Goal: Check status: Check status

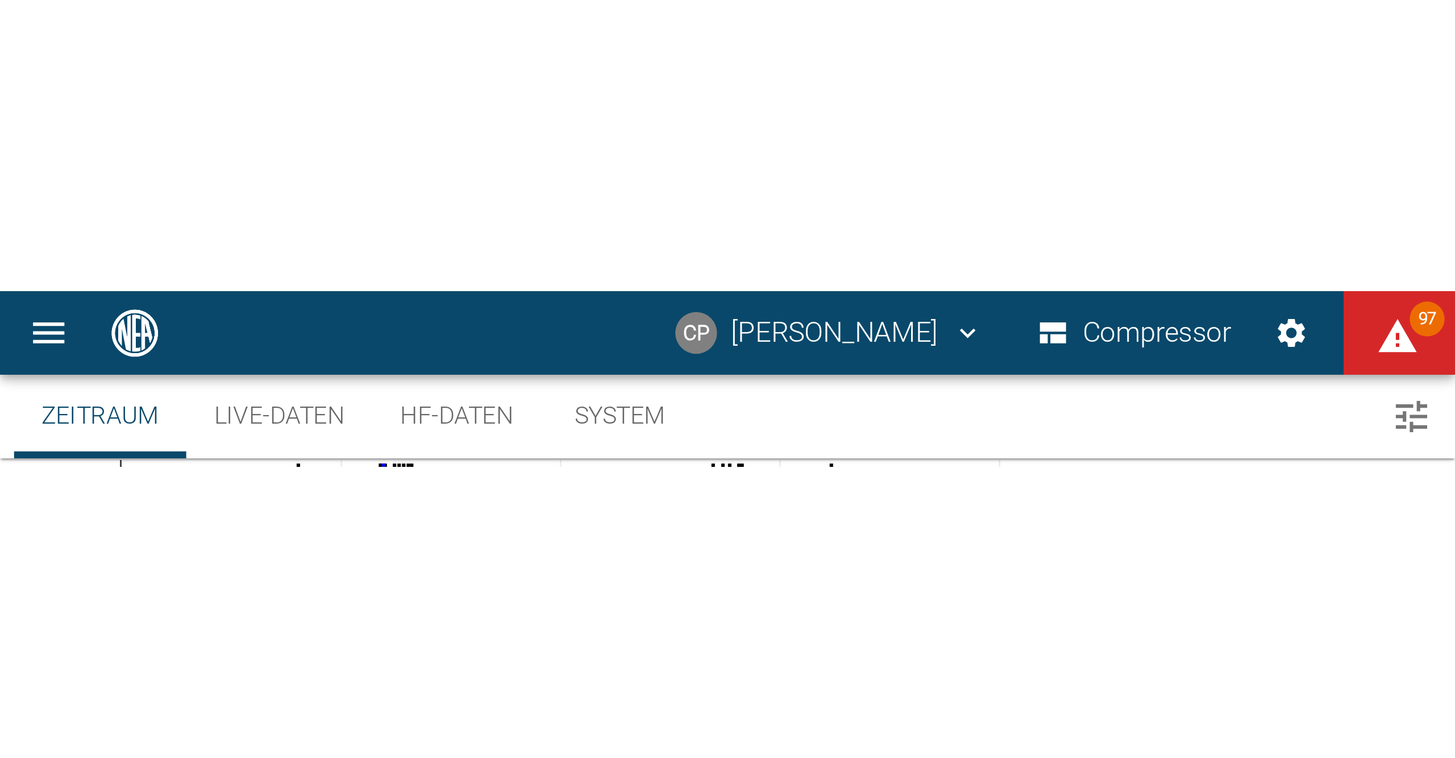
scroll to position [39, 0]
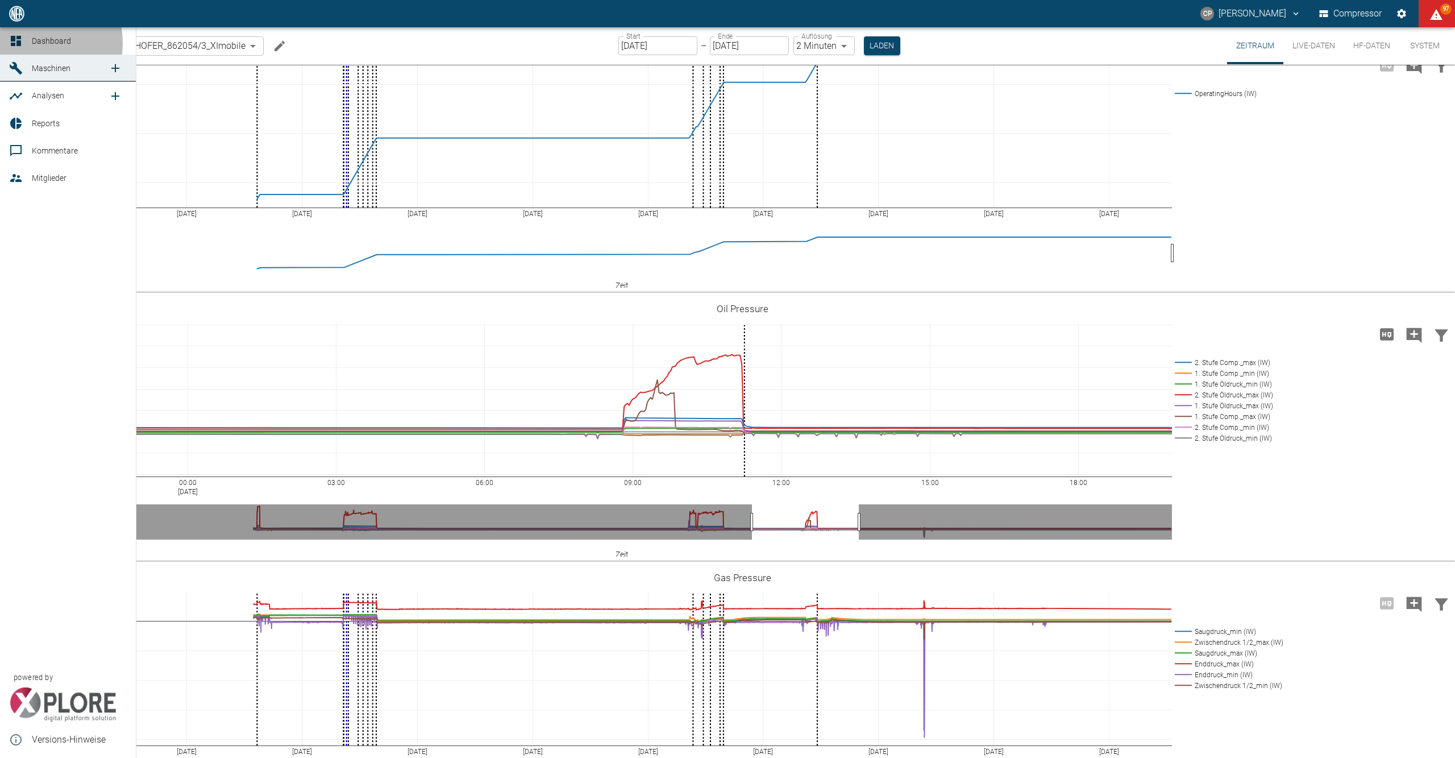
click at [32, 43] on span "Dashboard" at bounding box center [51, 40] width 39 height 9
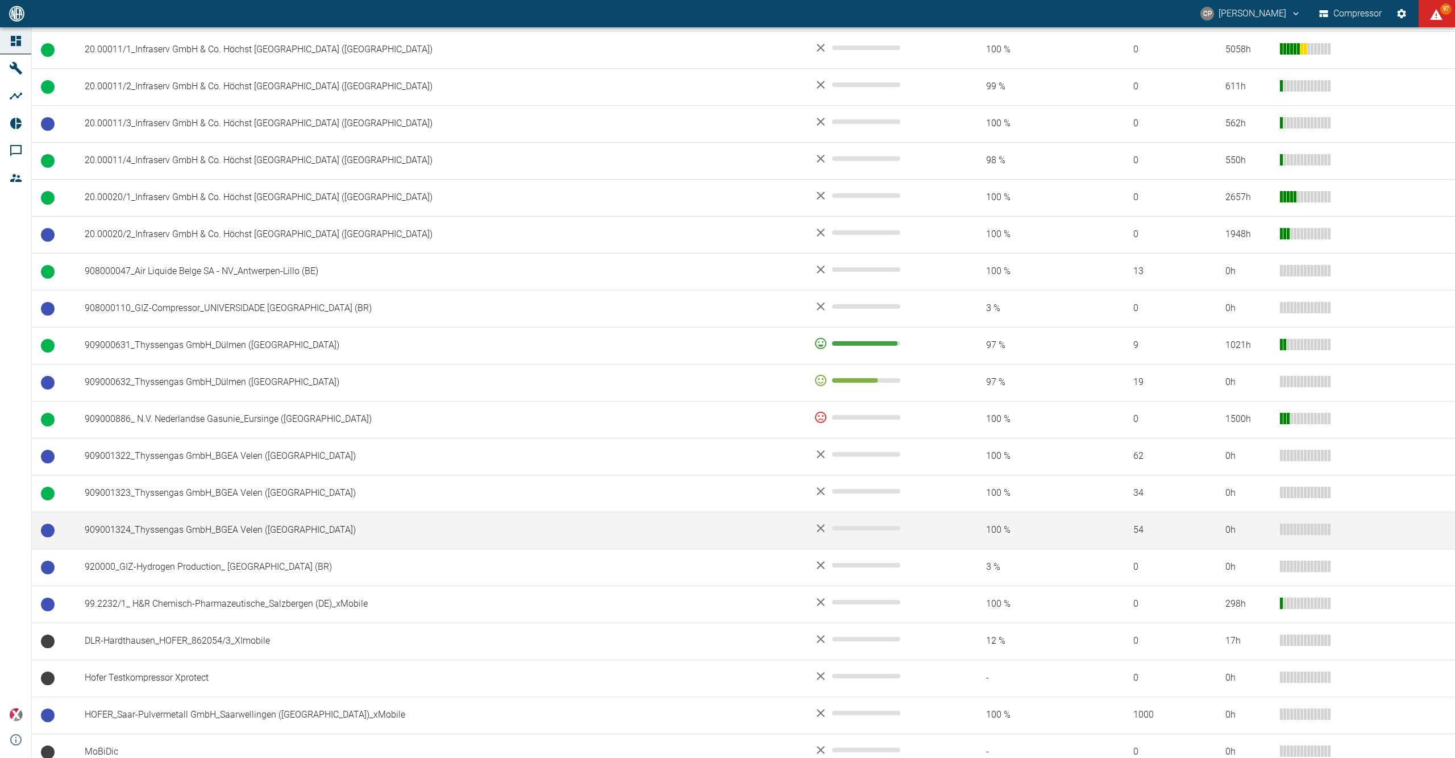
scroll to position [786, 0]
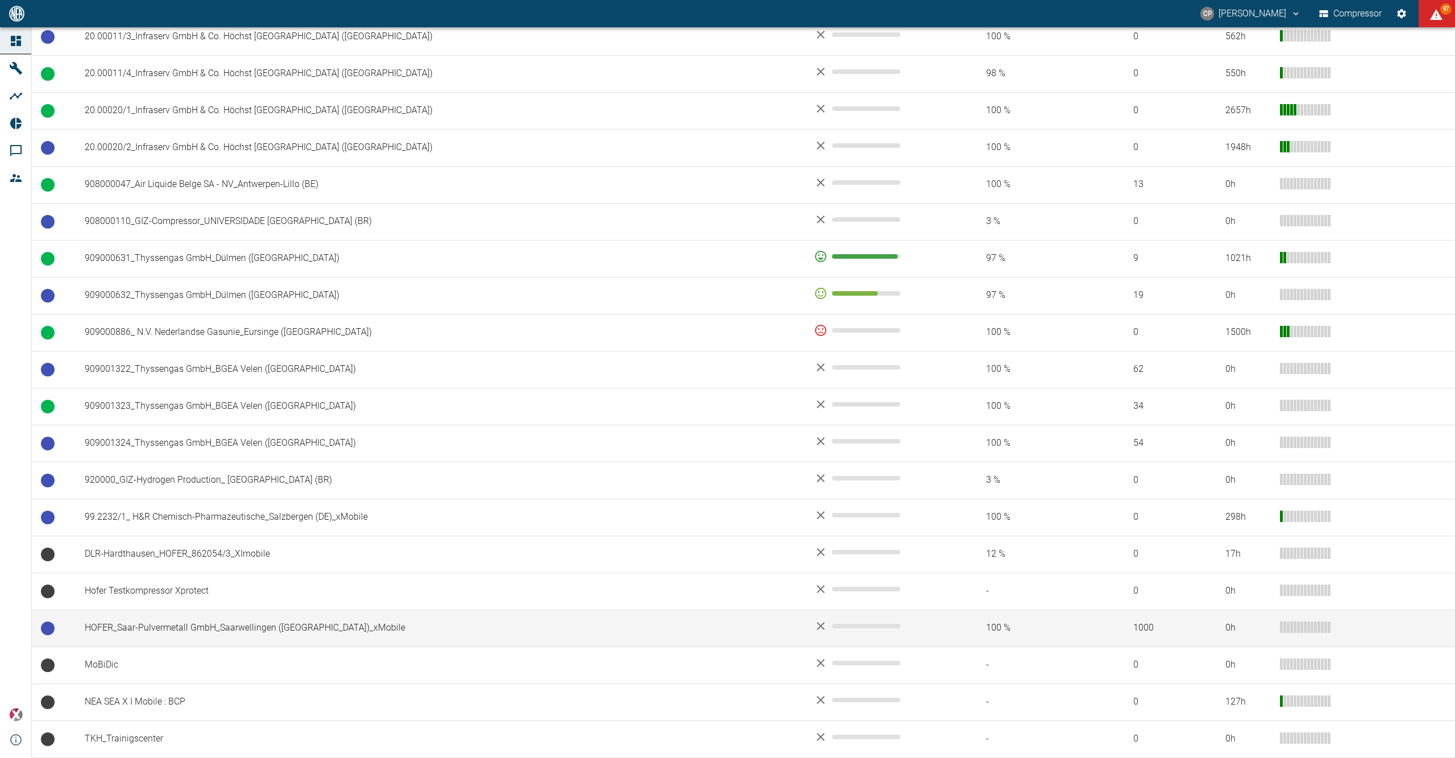
click at [192, 626] on td "HOFER_Saar-Pulvermetall GmbH_Saarwellingen ([GEOGRAPHIC_DATA])_xMobile" at bounding box center [440, 627] width 729 height 37
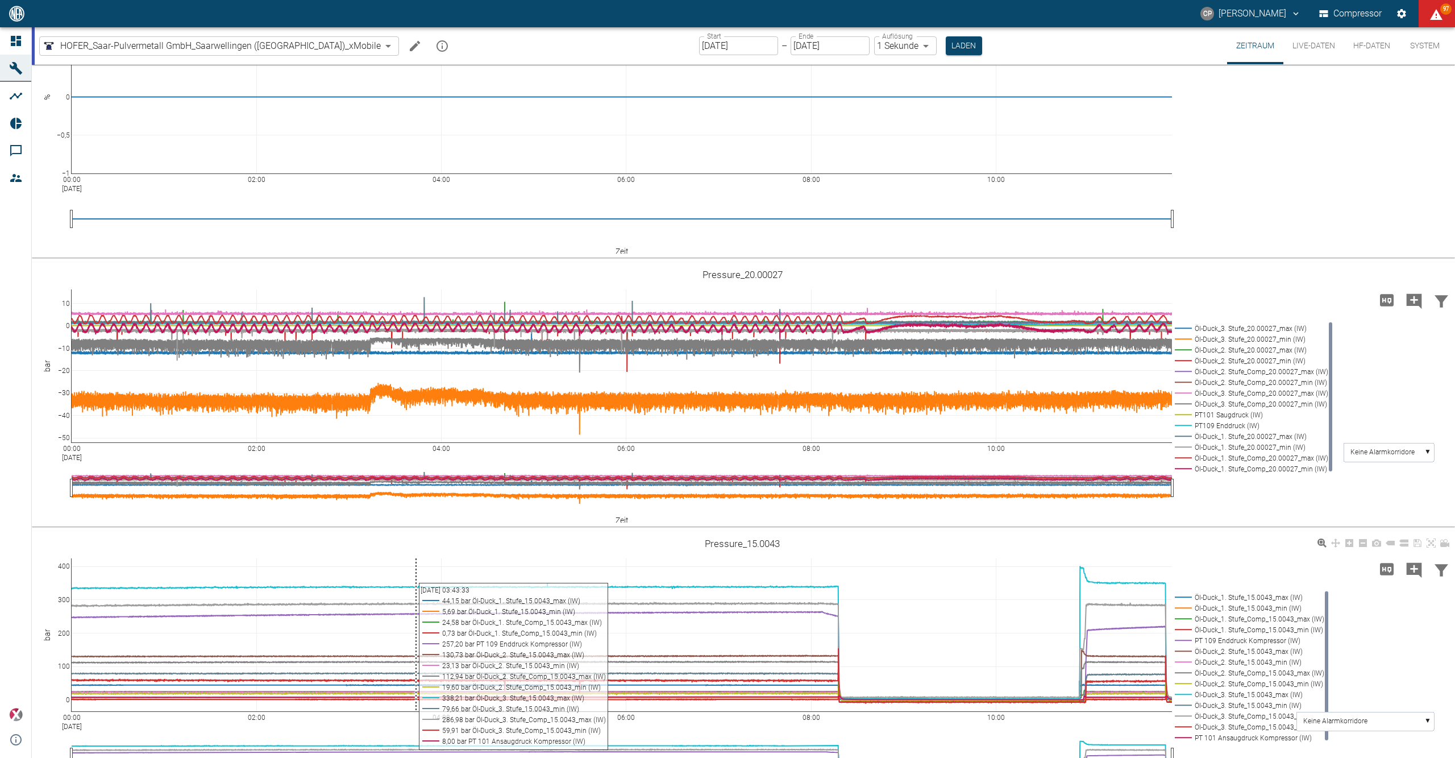
scroll to position [920, 0]
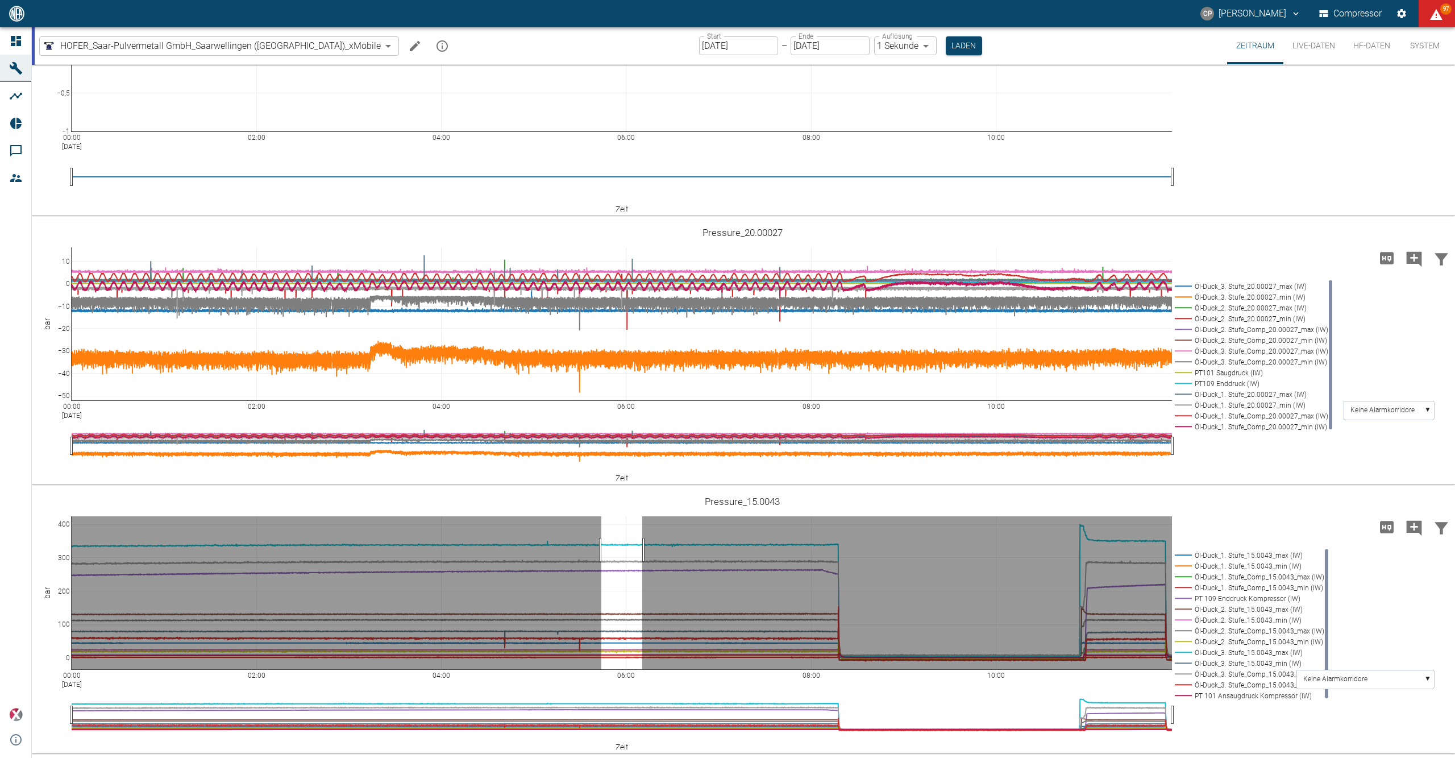
drag, startPoint x: 601, startPoint y: 550, endPoint x: 642, endPoint y: 553, distance: 41.0
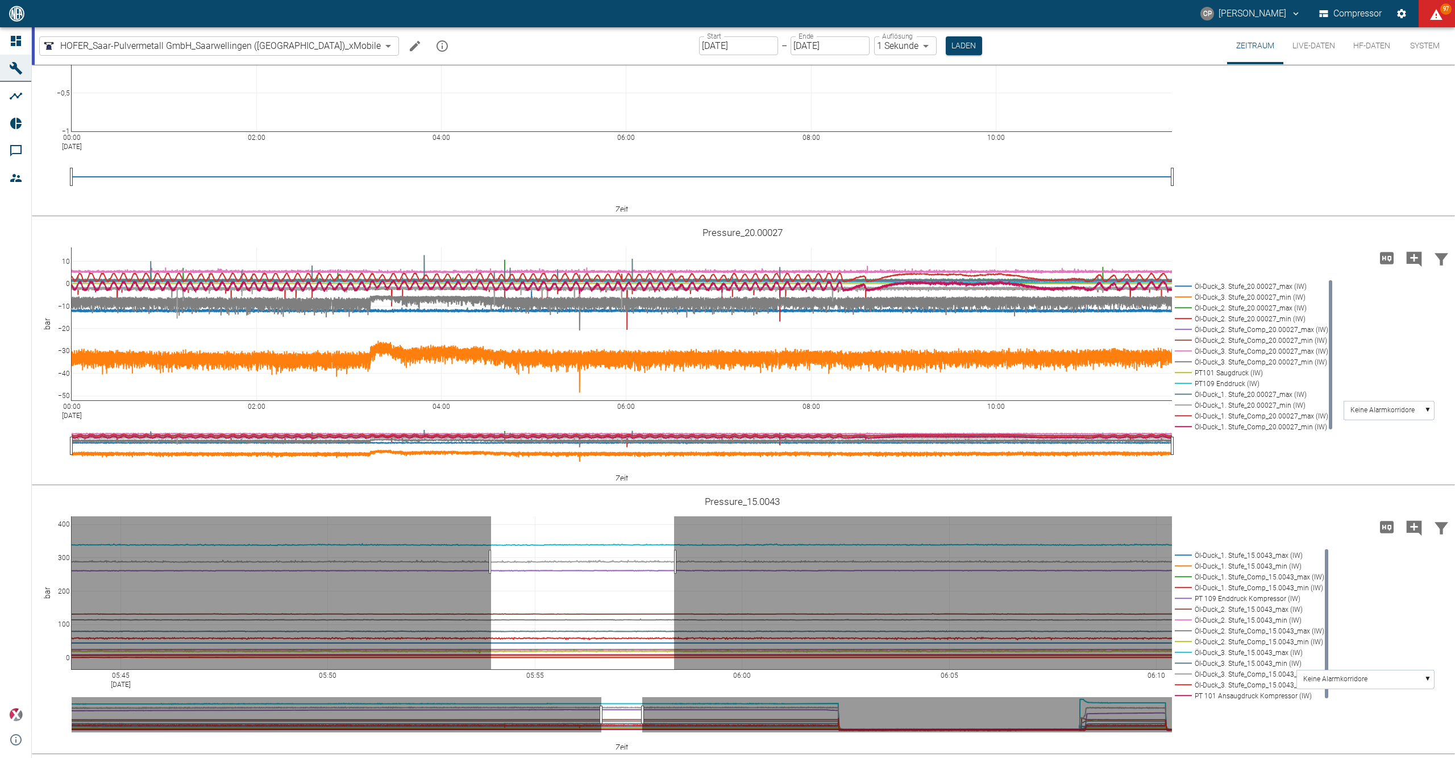
drag, startPoint x: 491, startPoint y: 562, endPoint x: 676, endPoint y: 565, distance: 184.8
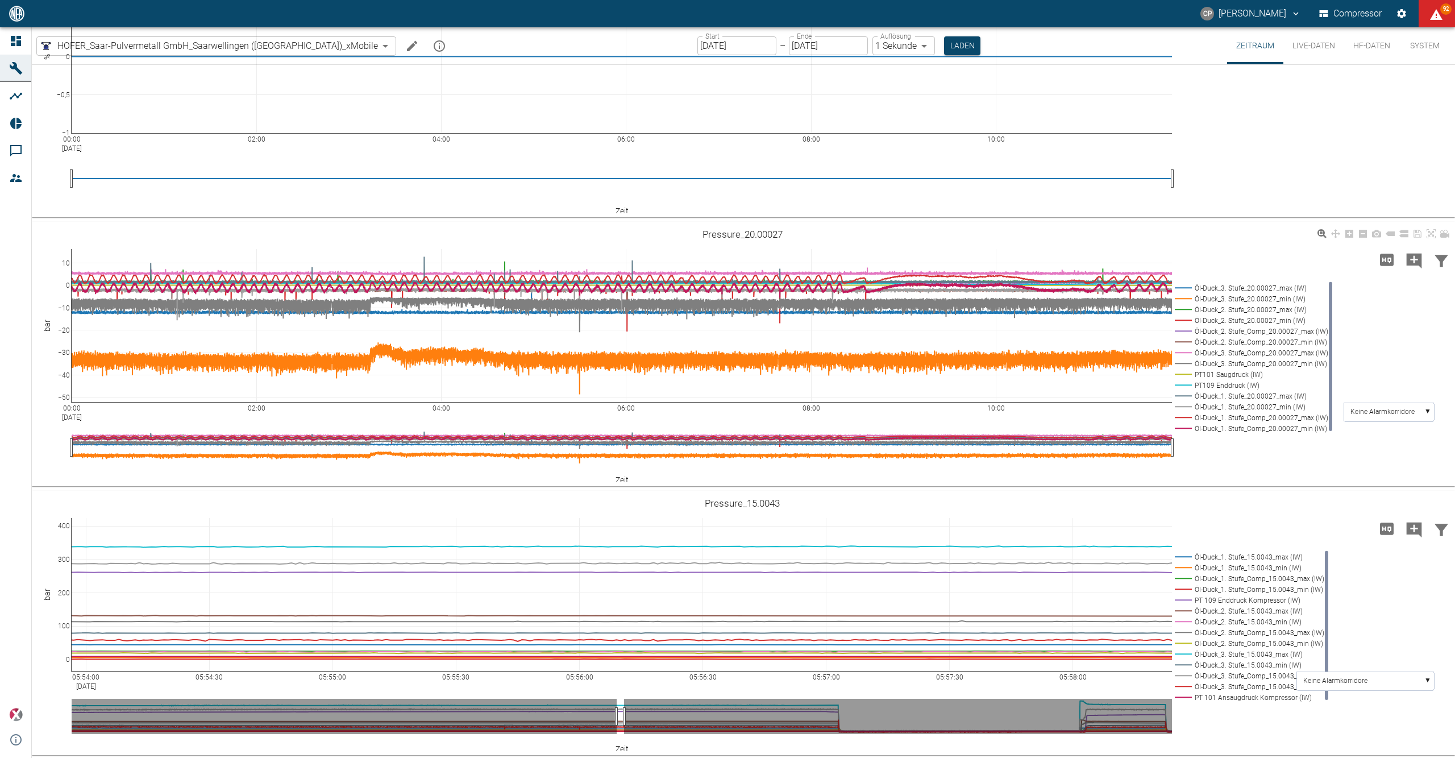
scroll to position [920, 0]
